Goal: Information Seeking & Learning: Learn about a topic

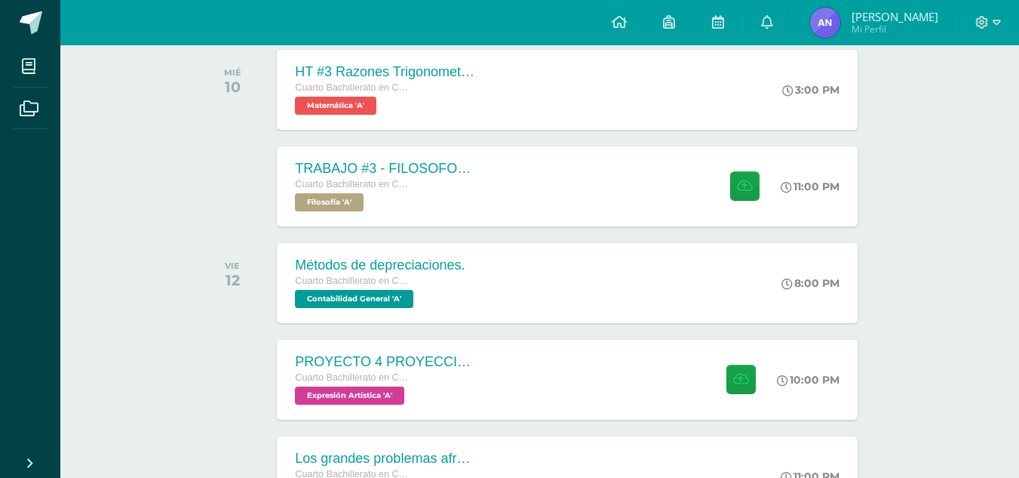
scroll to position [244, 0]
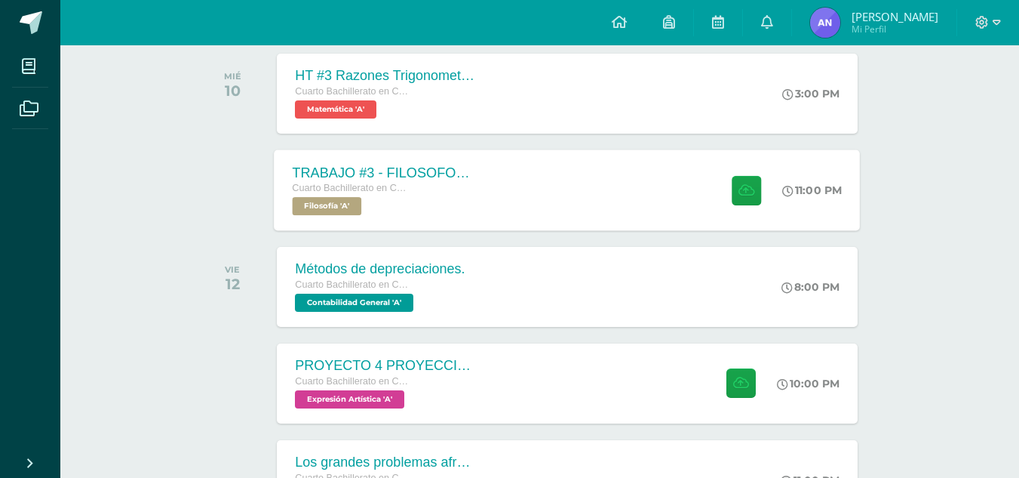
click at [600, 214] on div "TRABAJO #3 - FILOSOFOS GUATEMALTECOS Cuarto Bachillerato en CCLL con Orientació…" at bounding box center [568, 189] width 586 height 81
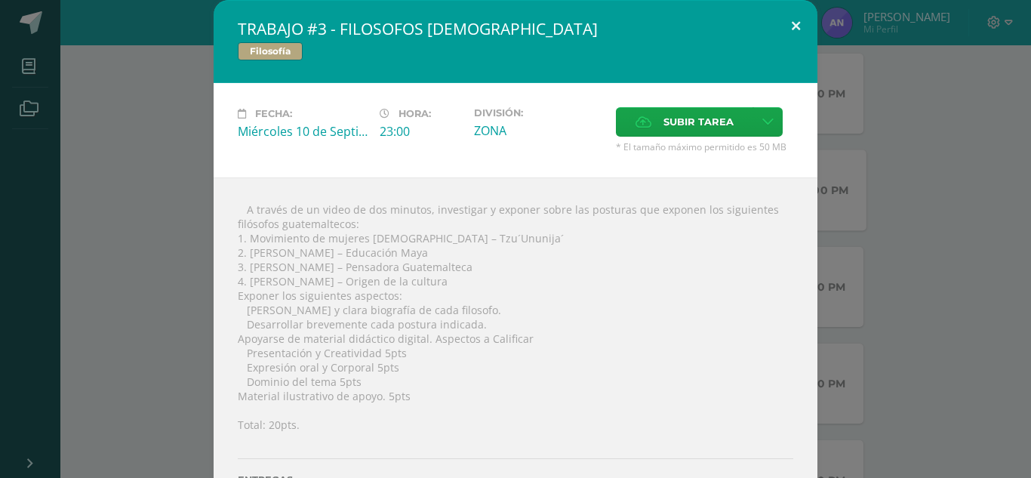
click at [791, 32] on button at bounding box center [795, 25] width 43 height 51
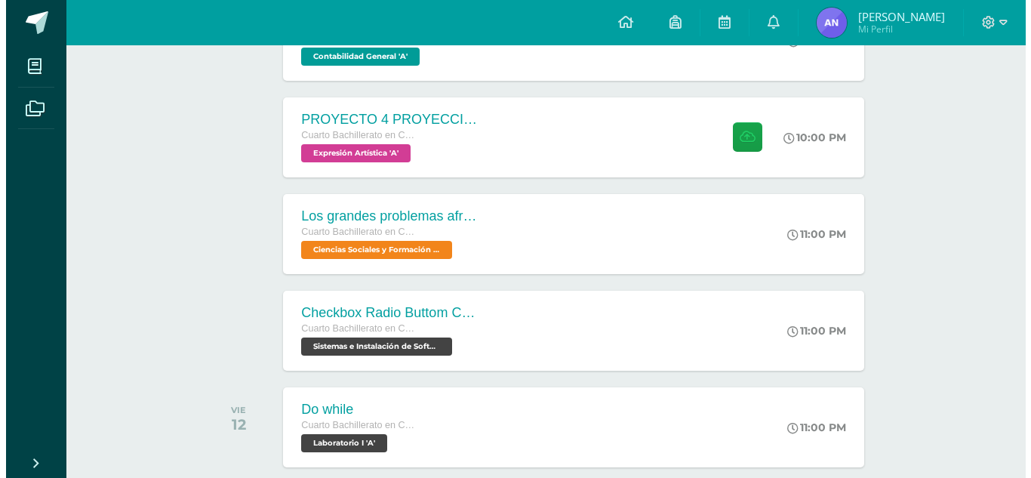
scroll to position [516, 0]
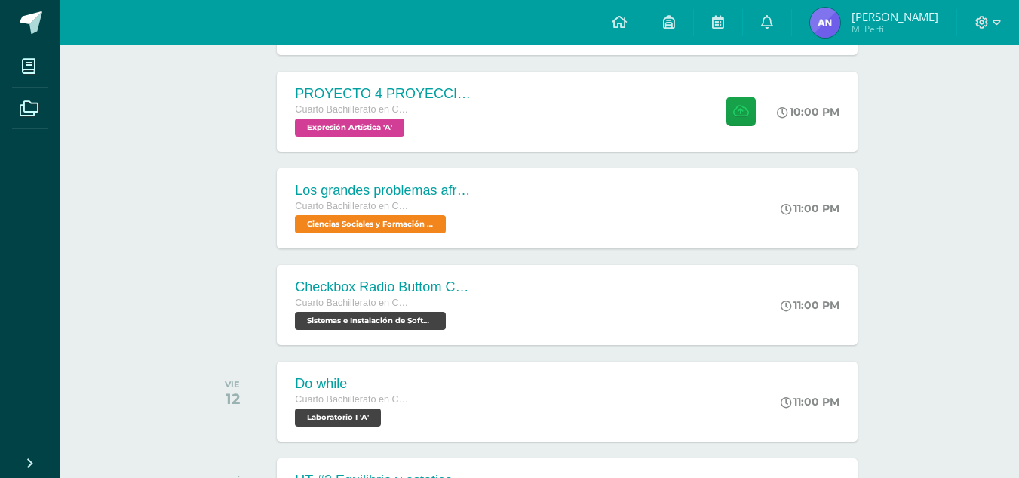
click at [479, 288] on div "Checkbox Radio Buttom Cajas de Selección Cuarto Bachillerato en CCLL con Orient…" at bounding box center [385, 305] width 217 height 80
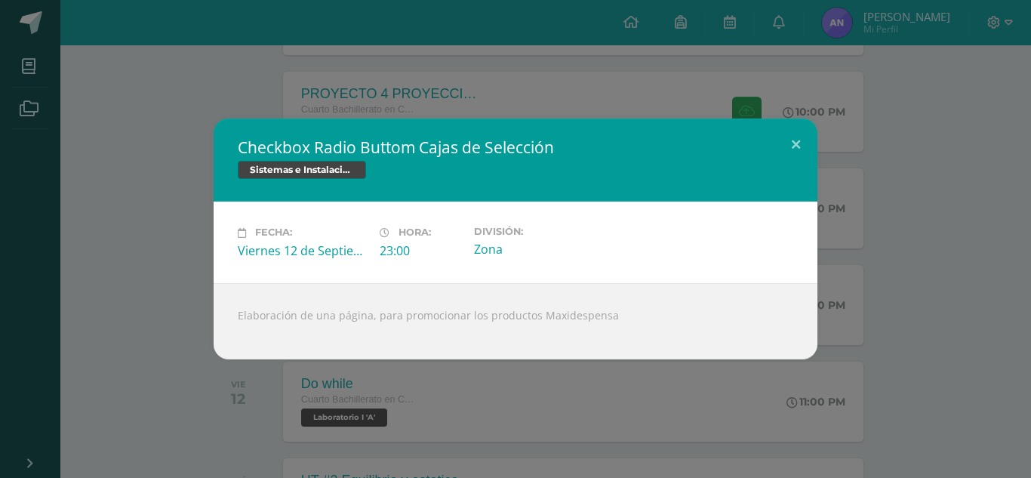
drag, startPoint x: 235, startPoint y: 139, endPoint x: 391, endPoint y: 137, distance: 156.2
click at [391, 137] on div "Checkbox Radio Buttom Cajas de Selección Sistemas e Instalación de Software" at bounding box center [516, 159] width 604 height 83
drag, startPoint x: 238, startPoint y: 153, endPoint x: 341, endPoint y: 152, distance: 102.6
click at [341, 152] on h2 "Checkbox Radio Buttom Cajas de Selección" at bounding box center [515, 147] width 555 height 21
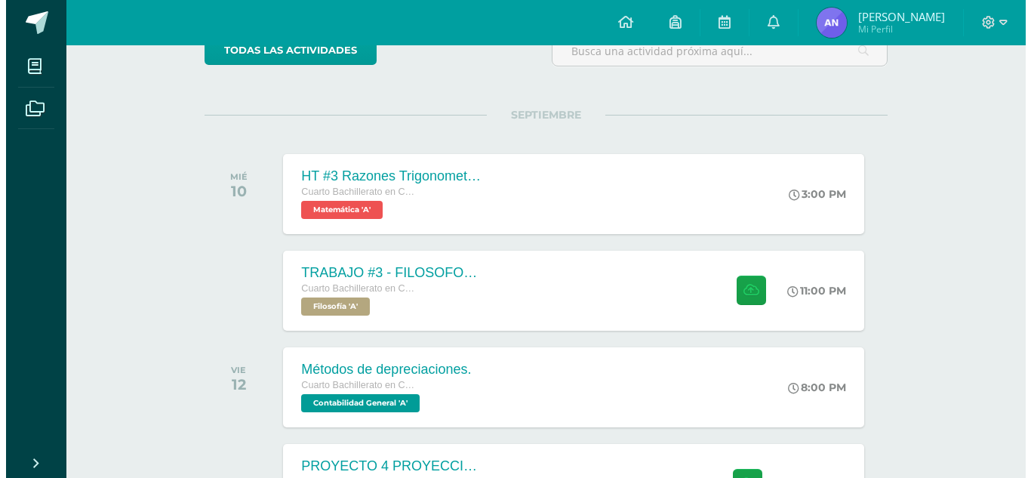
scroll to position [151, 0]
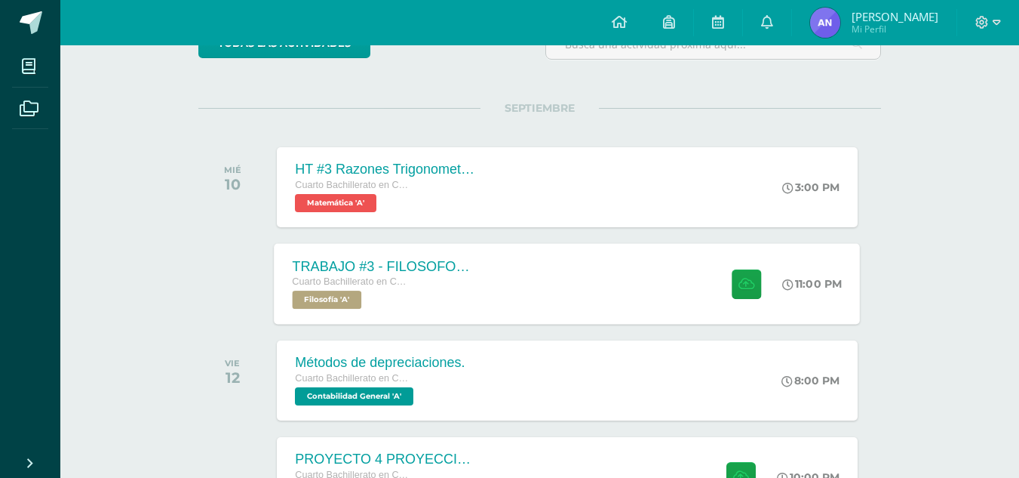
click at [422, 271] on div "TRABAJO #3 - FILOSOFOS [DEMOGRAPHIC_DATA]" at bounding box center [384, 266] width 183 height 16
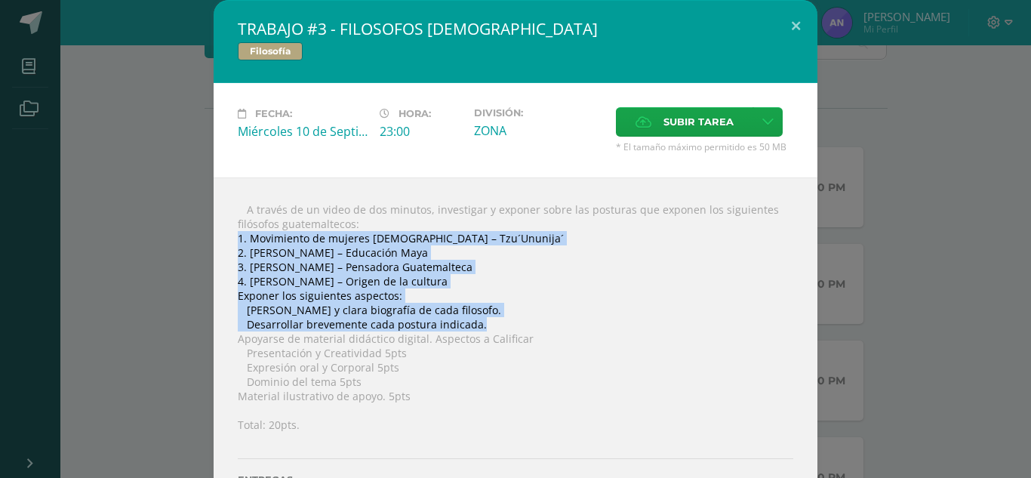
drag, startPoint x: 234, startPoint y: 236, endPoint x: 477, endPoint y: 318, distance: 256.2
click at [477, 318] on div " A través de un video de dos minutos, investigar y exponer sobre las posturas …" at bounding box center [516, 360] width 604 height 367
copy div "1. Movimiento de mujeres [DEMOGRAPHIC_DATA] – Tzu´Ununija´ 2. [PERSON_NAME] – E…"
